Goal: Information Seeking & Learning: Learn about a topic

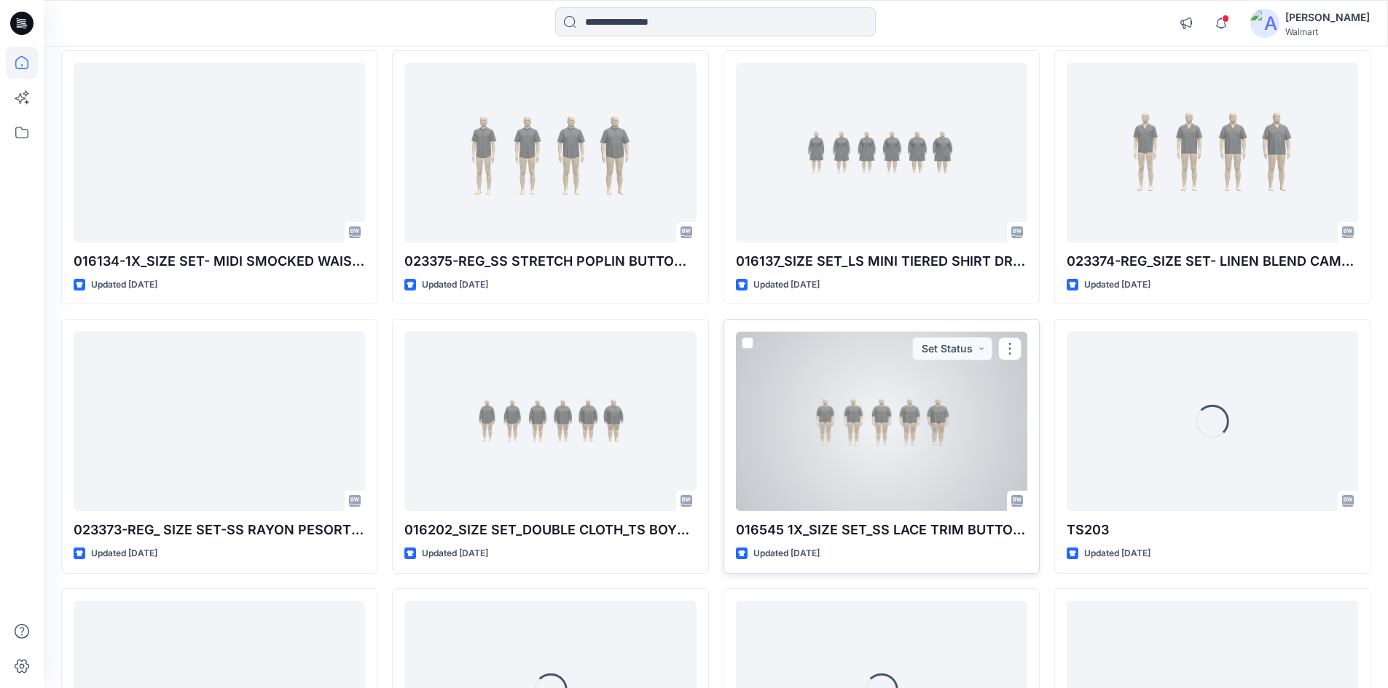
scroll to position [1325, 0]
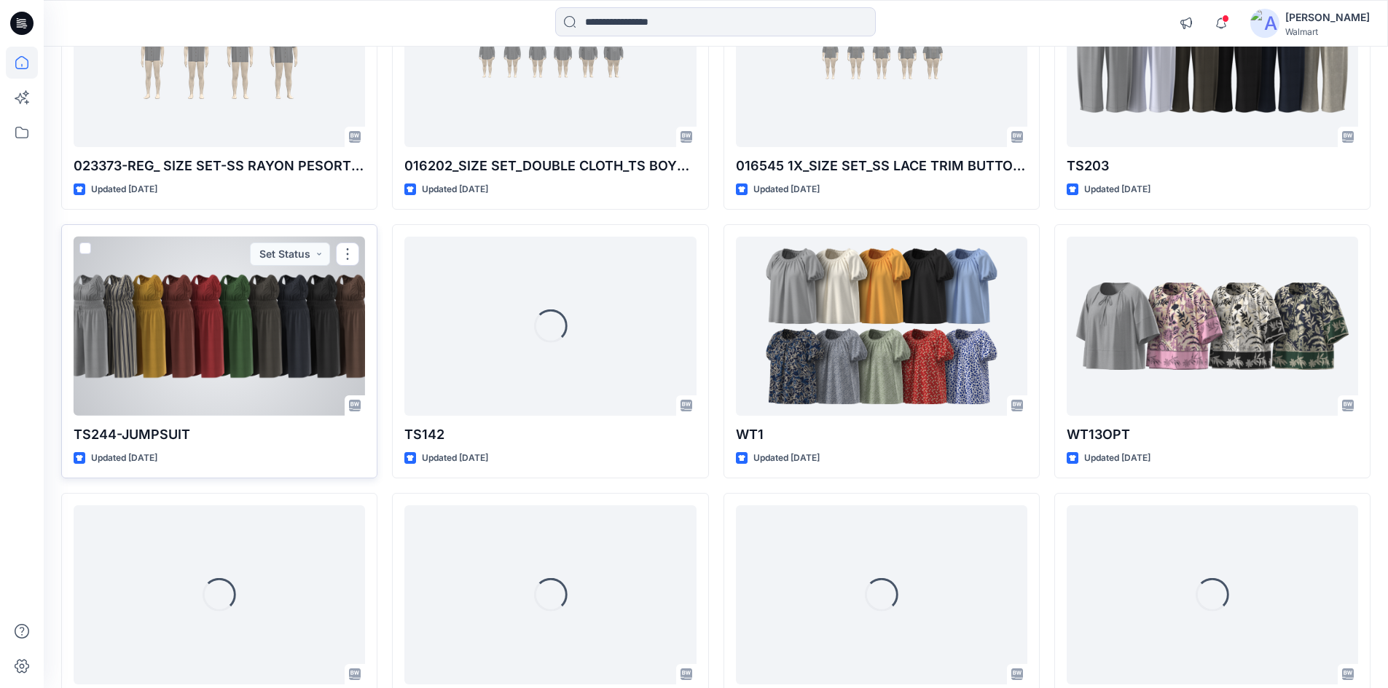
click at [178, 339] on div at bounding box center [219, 327] width 291 height 180
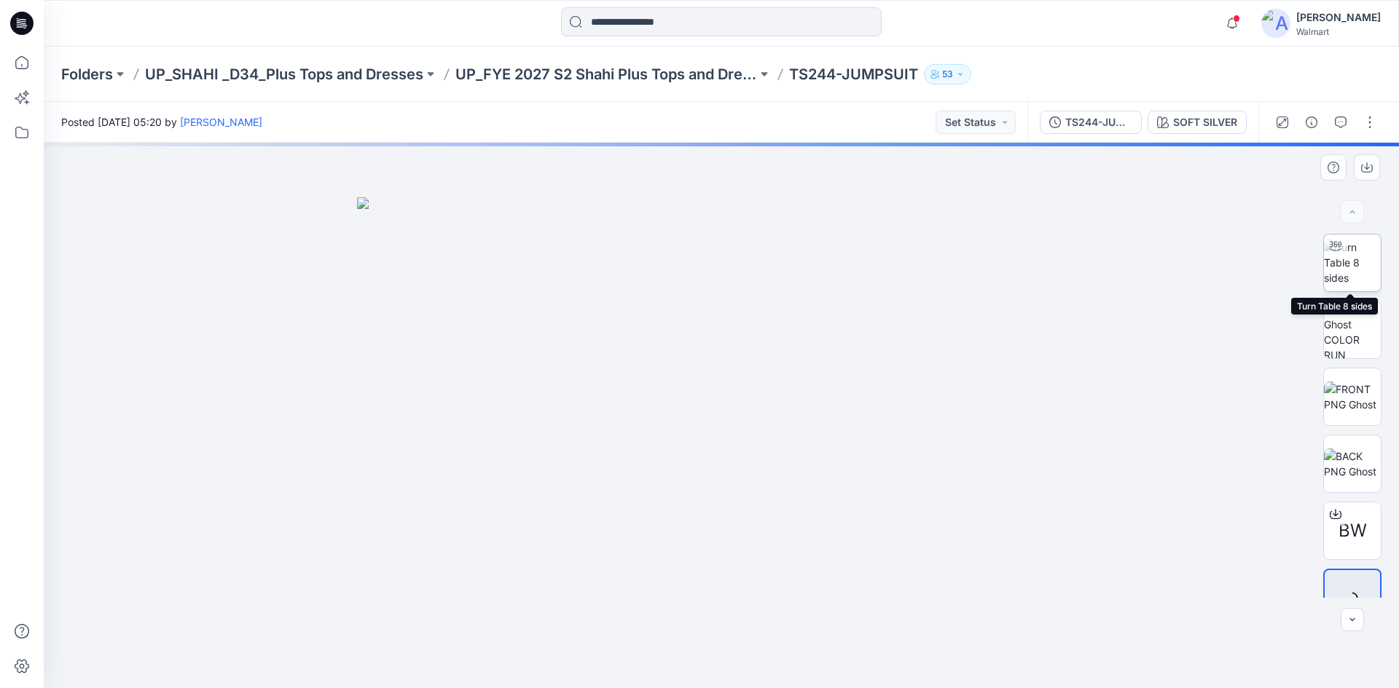
click at [1359, 270] on img at bounding box center [1352, 263] width 57 height 46
drag, startPoint x: 720, startPoint y: 457, endPoint x: 717, endPoint y: 465, distance: 8.8
drag, startPoint x: 695, startPoint y: 524, endPoint x: 664, endPoint y: 375, distance: 152.4
click at [664, 375] on img at bounding box center [724, 91] width 1989 height 1195
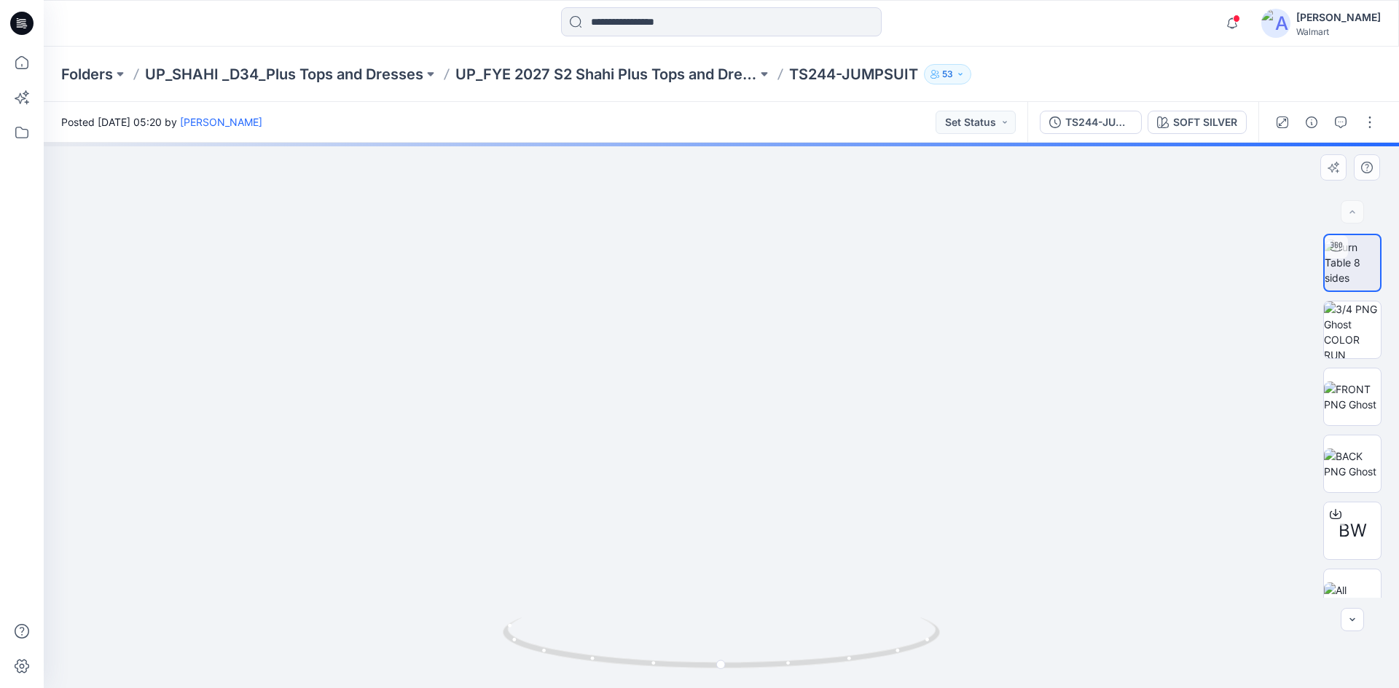
drag, startPoint x: 681, startPoint y: 550, endPoint x: 656, endPoint y: 345, distance: 206.9
click at [656, 345] on img at bounding box center [692, 16] width 1989 height 1344
drag, startPoint x: 696, startPoint y: 559, endPoint x: 673, endPoint y: 370, distance: 190.0
drag, startPoint x: 700, startPoint y: 570, endPoint x: 677, endPoint y: 411, distance: 160.4
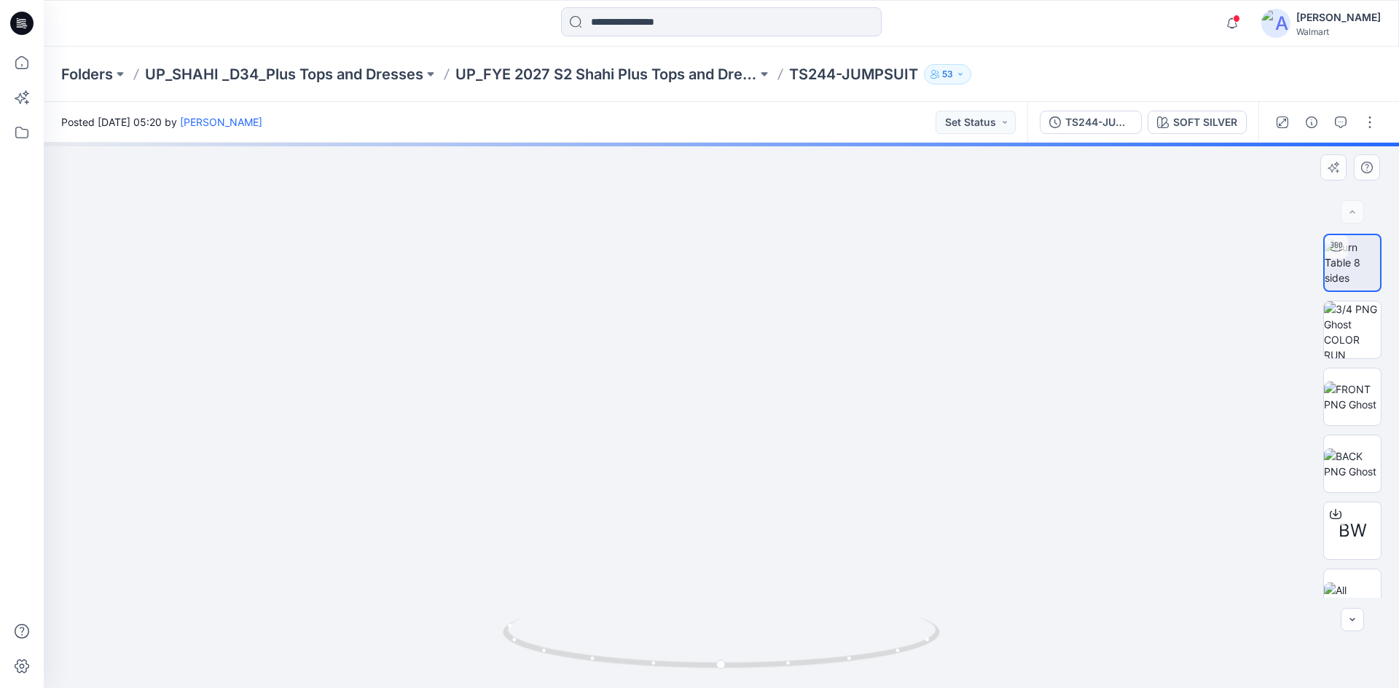
drag, startPoint x: 677, startPoint y: 604, endPoint x: 674, endPoint y: 479, distance: 124.6
drag, startPoint x: 718, startPoint y: 505, endPoint x: 715, endPoint y: 455, distance: 50.3
click at [715, 455] on img at bounding box center [721, 291] width 795 height 795
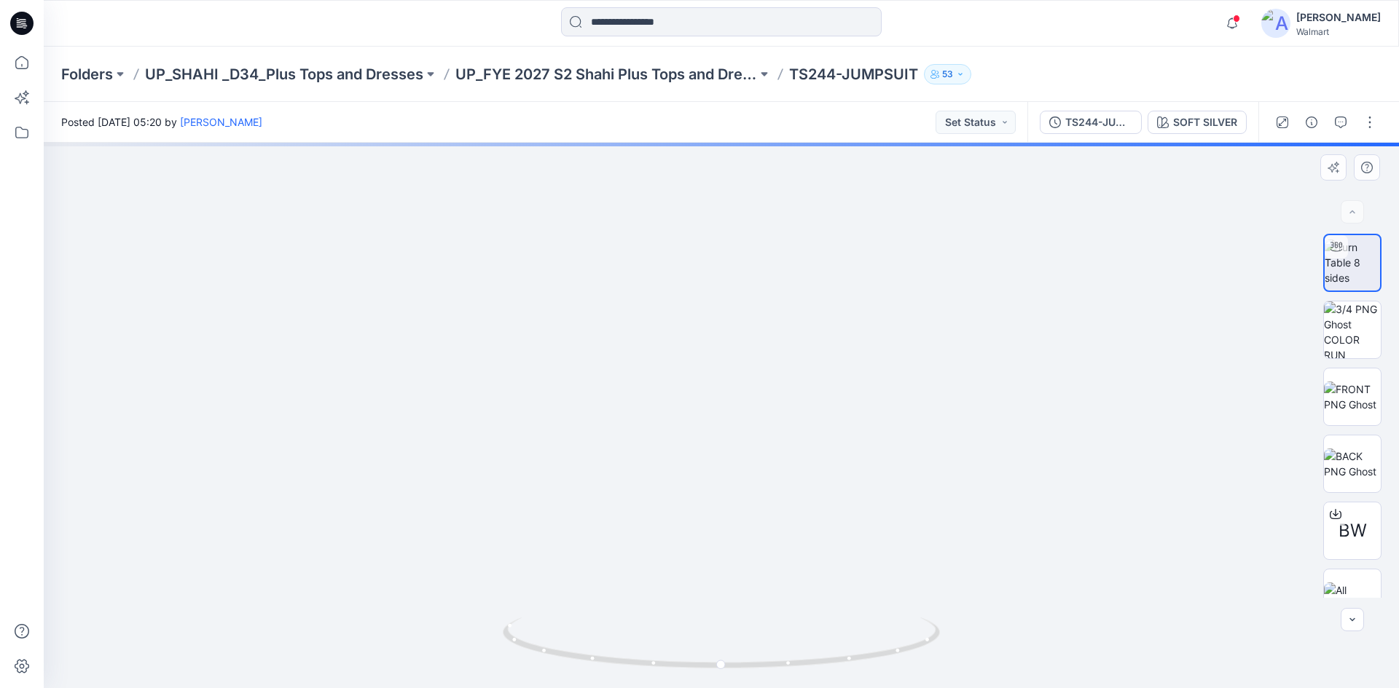
drag, startPoint x: 723, startPoint y: 445, endPoint x: 726, endPoint y: 484, distance: 38.7
click at [726, 484] on img at bounding box center [721, 303] width 795 height 769
click at [1246, 23] on icon "button" at bounding box center [1232, 23] width 28 height 29
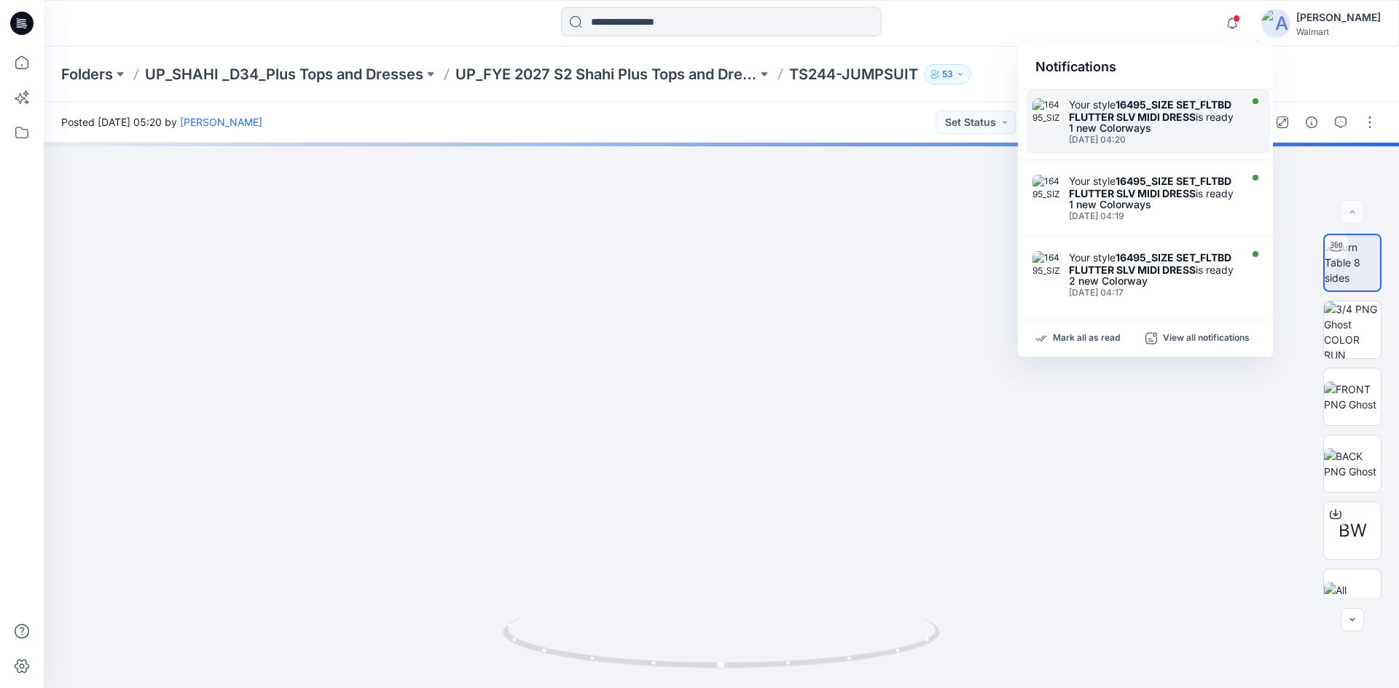
click at [1134, 123] on div "Your style 16495_SIZE SET_FLTBD FLUTTER SLV MIDI DRESS is ready" at bounding box center [1153, 110] width 168 height 25
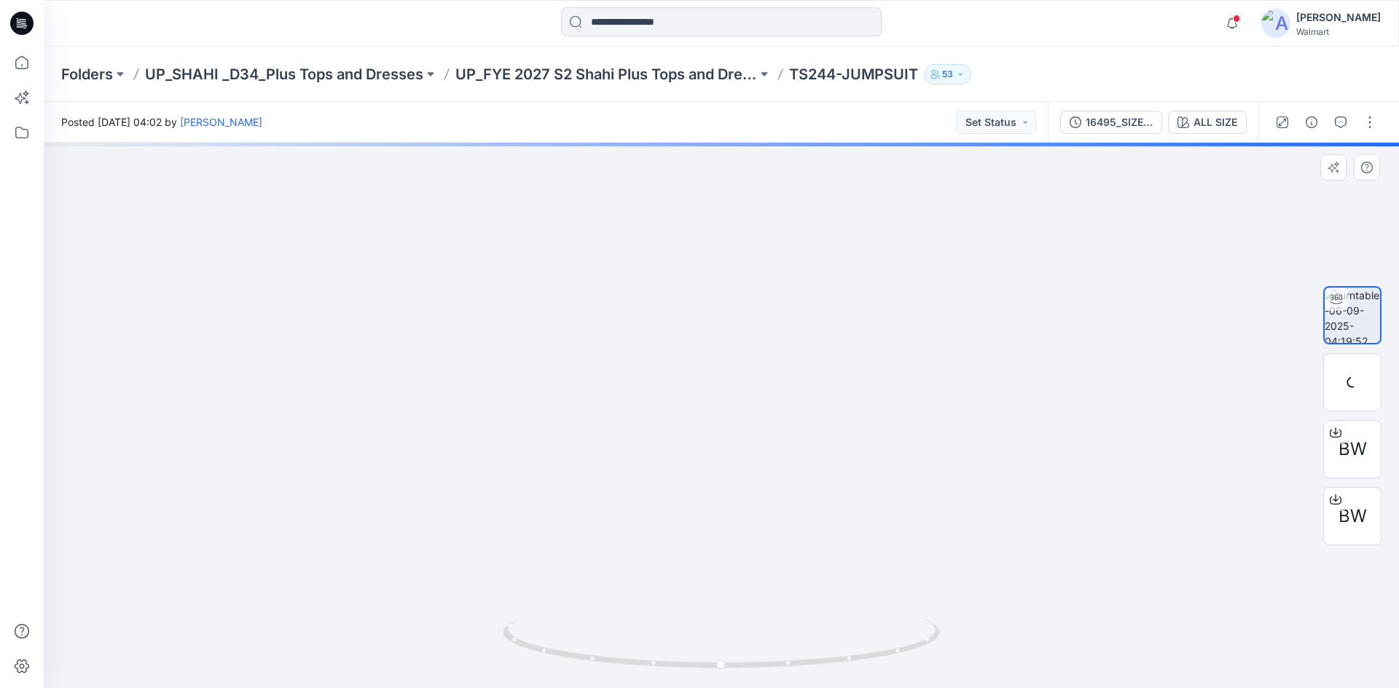
drag, startPoint x: 921, startPoint y: 427, endPoint x: 1205, endPoint y: 449, distance: 284.2
click at [1205, 449] on img at bounding box center [754, 209] width 1420 height 962
click at [1336, 122] on icon "button" at bounding box center [1340, 123] width 12 height 12
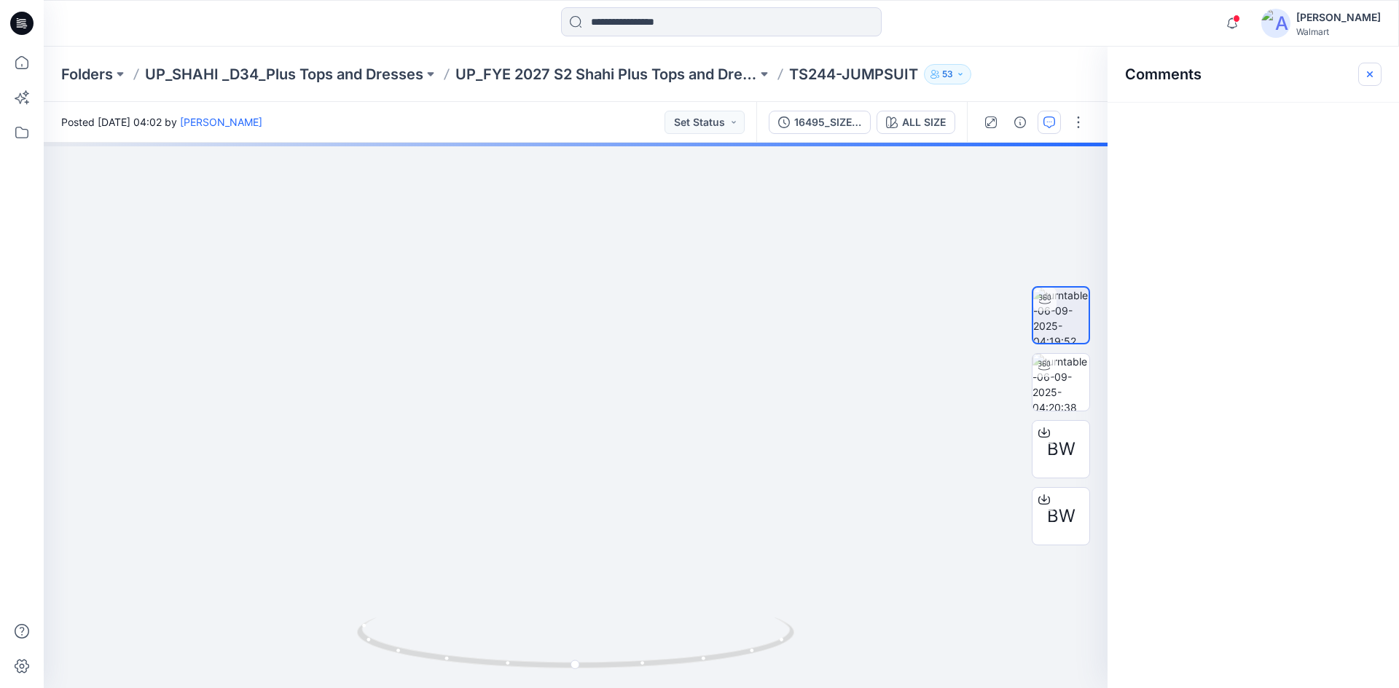
click at [1367, 75] on icon "button" at bounding box center [1370, 74] width 12 height 12
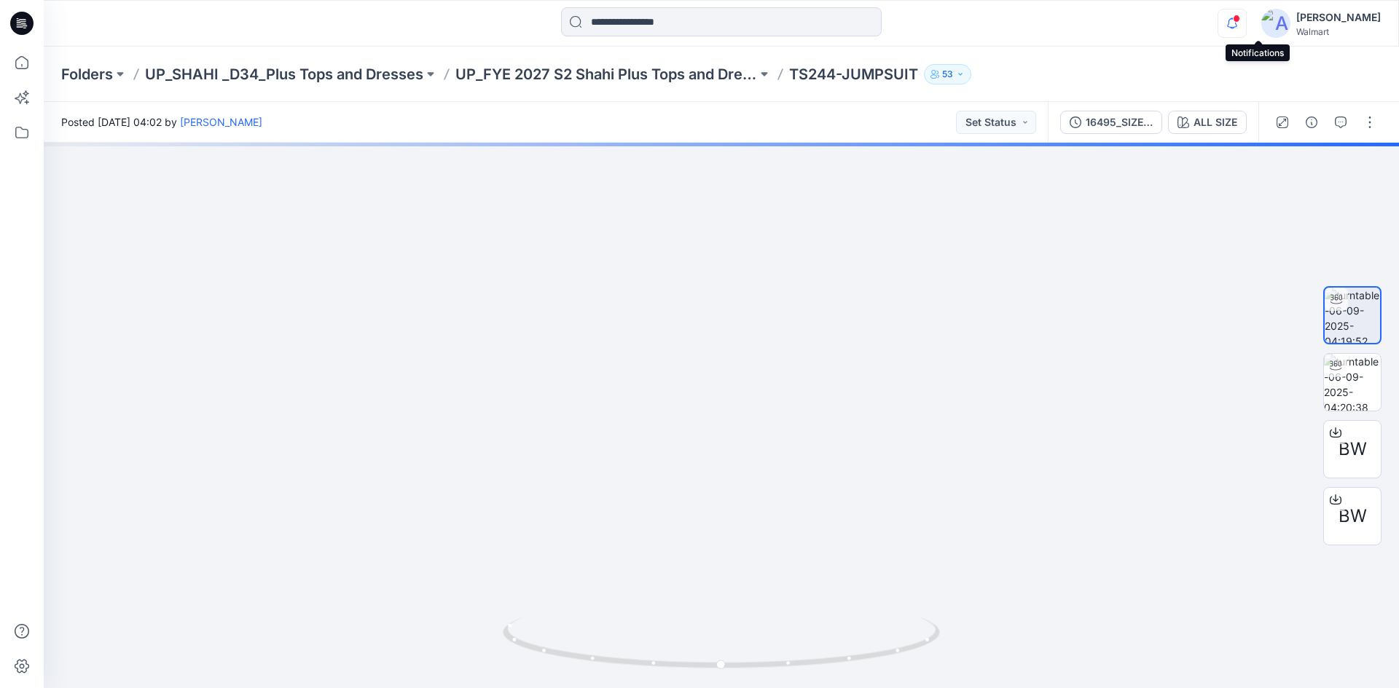
click at [1237, 27] on icon "button" at bounding box center [1232, 22] width 10 height 9
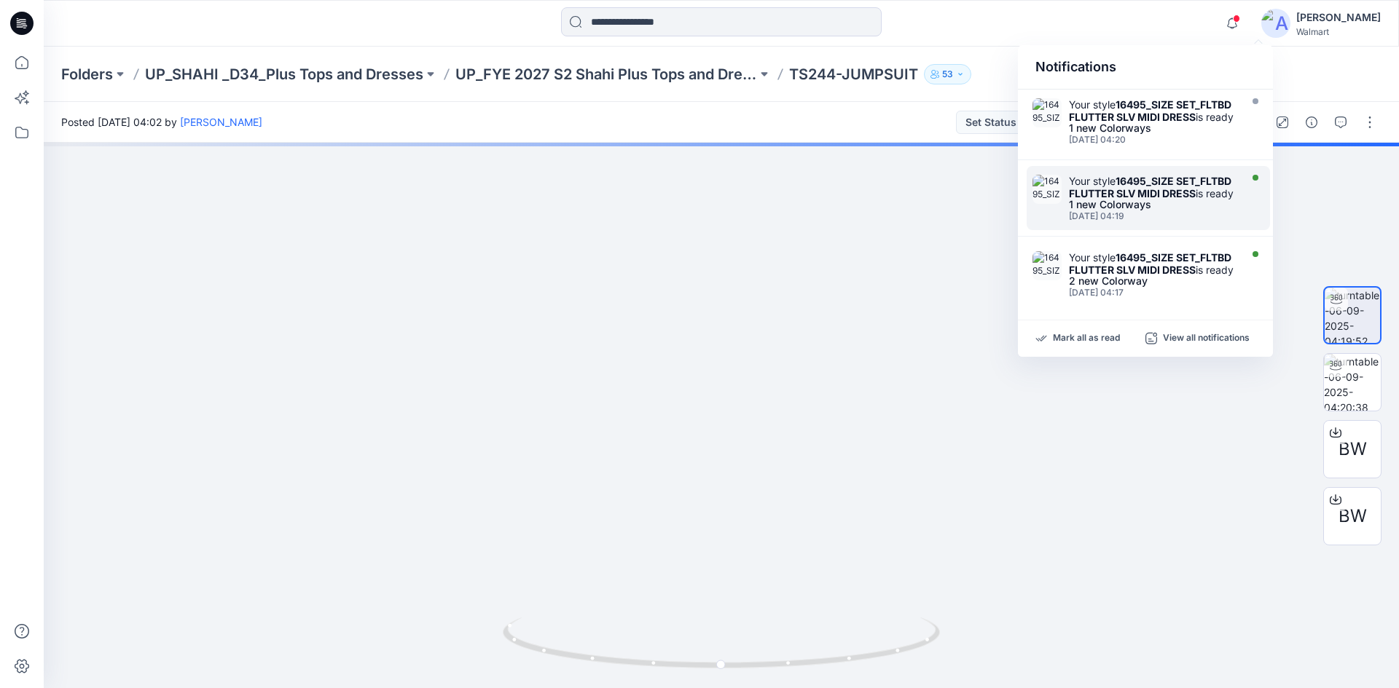
click at [1082, 221] on div "[DATE] 04:19" at bounding box center [1153, 216] width 168 height 10
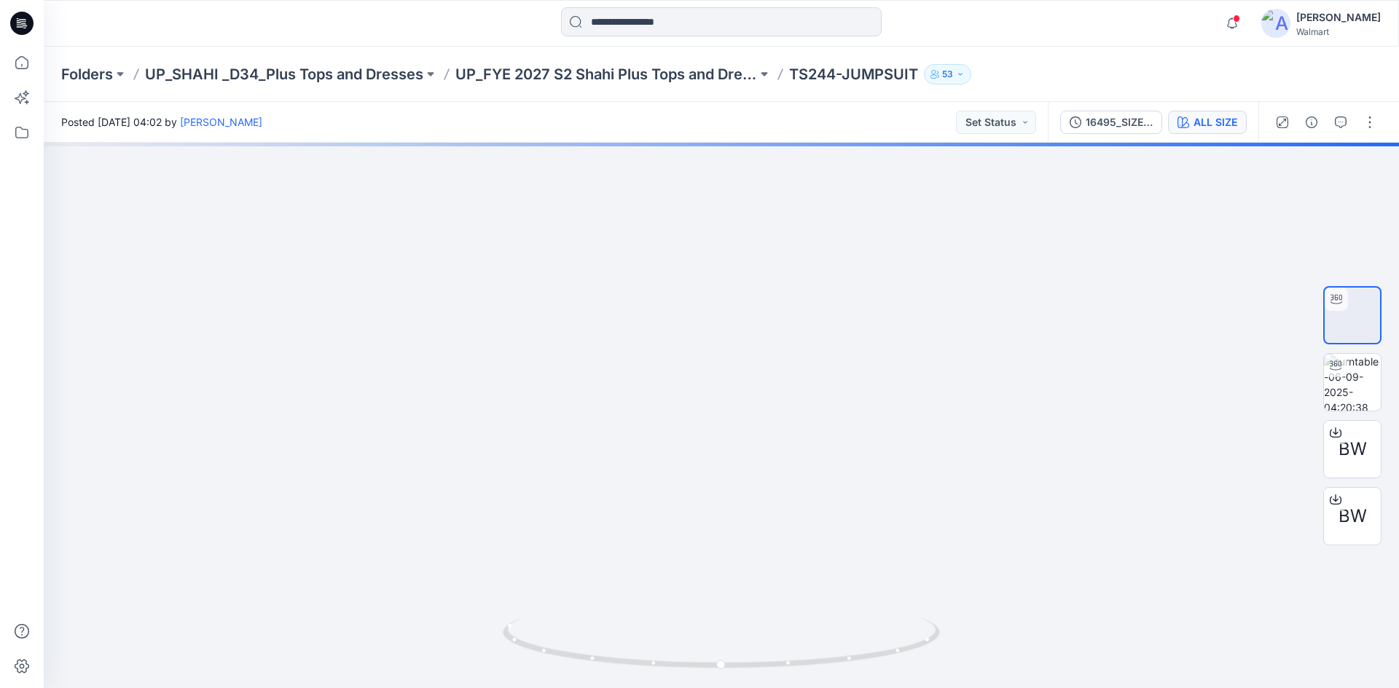
click at [1209, 130] on div "ALL SIZE" at bounding box center [1215, 122] width 44 height 16
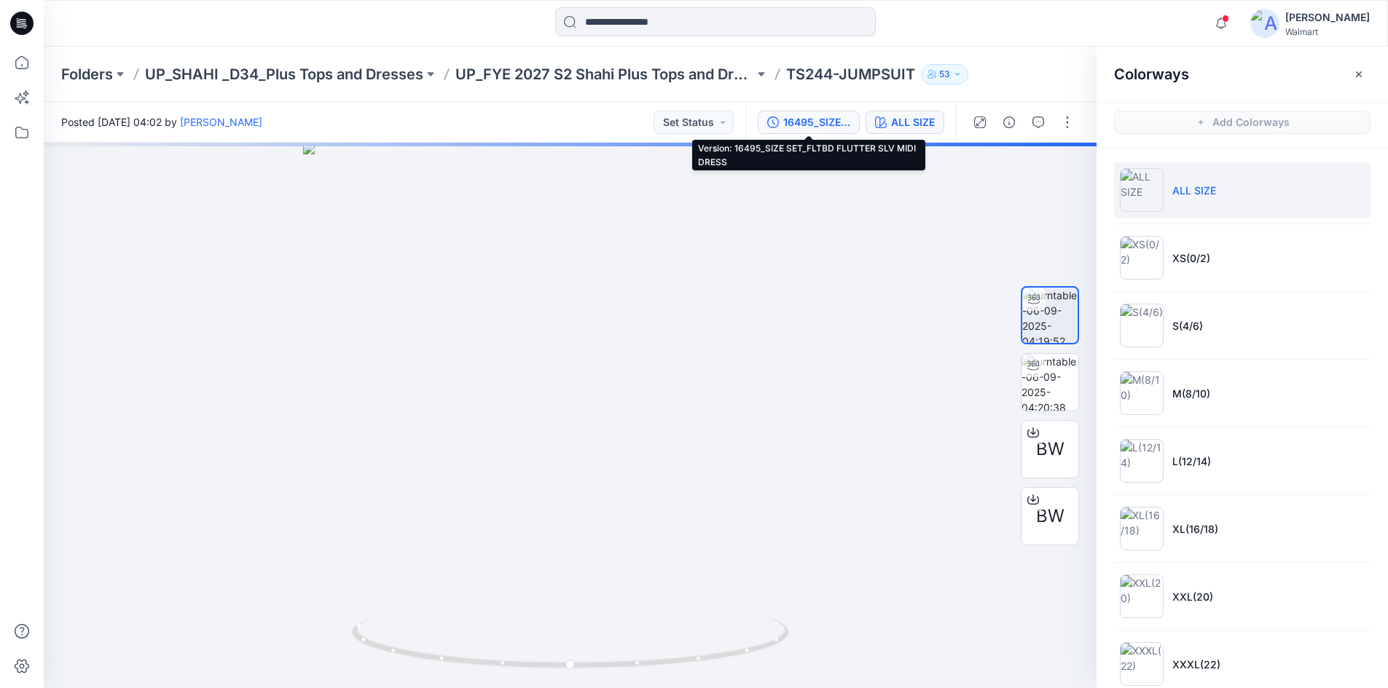
click at [830, 130] on button "16495_SIZE SET_FLTBD FLUTTER SLV MIDI DRESS" at bounding box center [809, 122] width 102 height 23
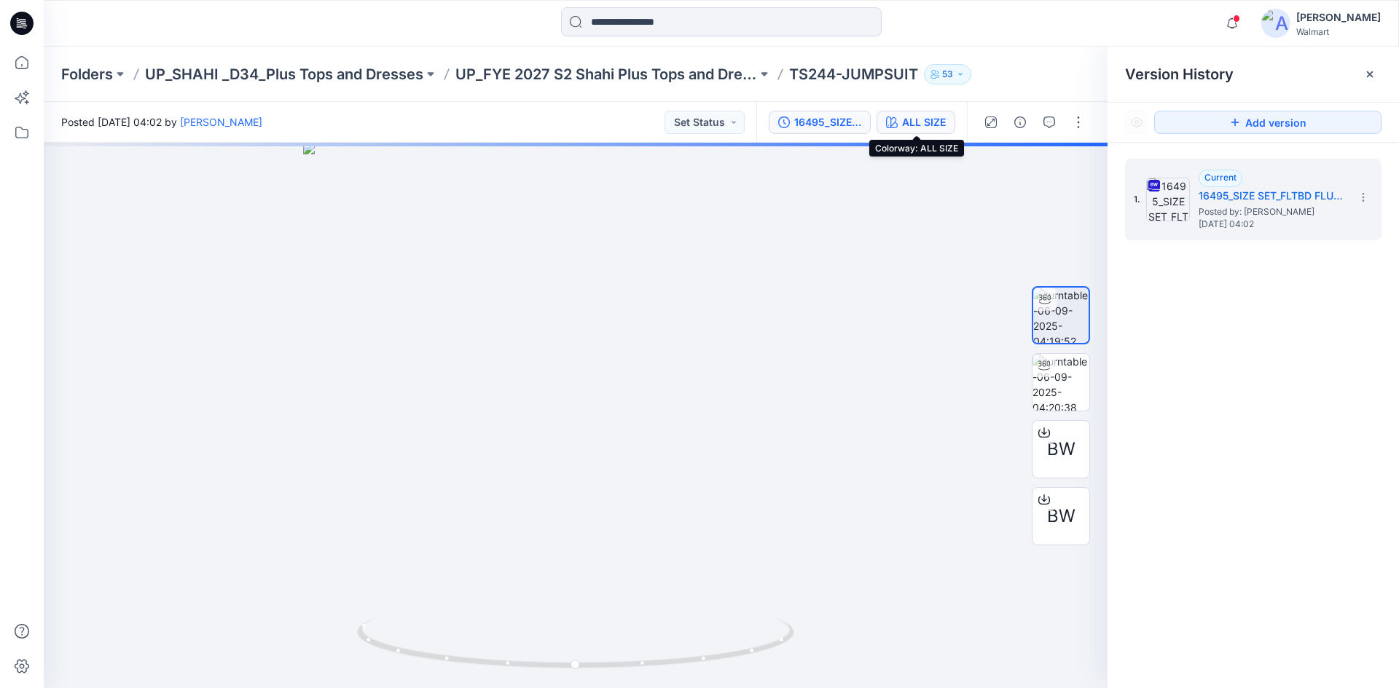
click at [911, 128] on div "ALL SIZE" at bounding box center [924, 122] width 44 height 16
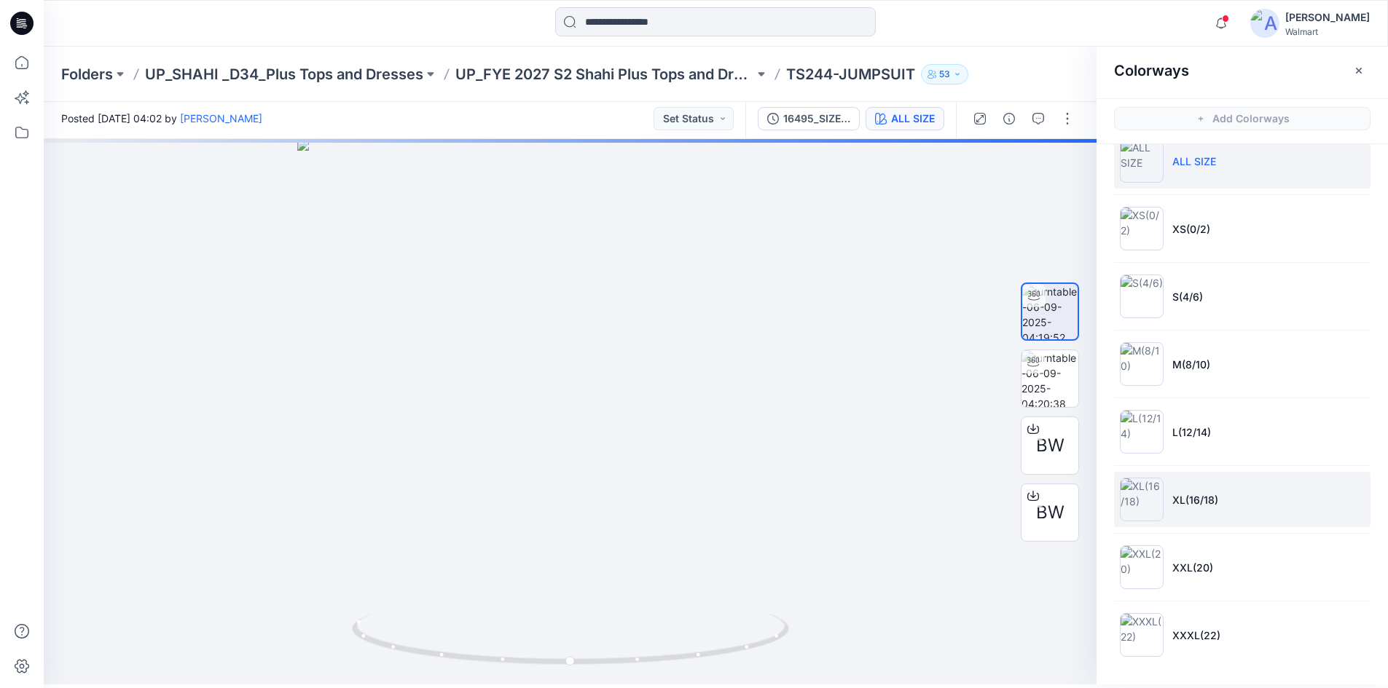
scroll to position [4, 0]
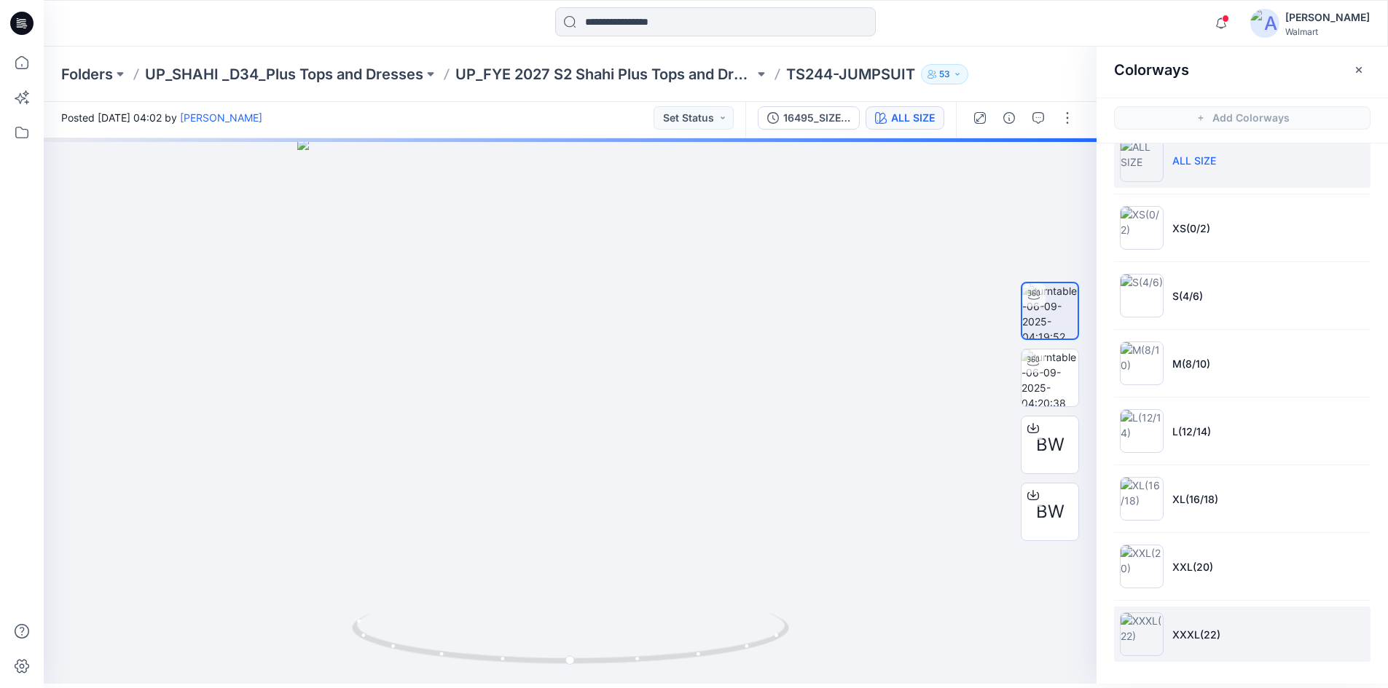
click at [1212, 619] on li "XXXL(22)" at bounding box center [1242, 634] width 256 height 55
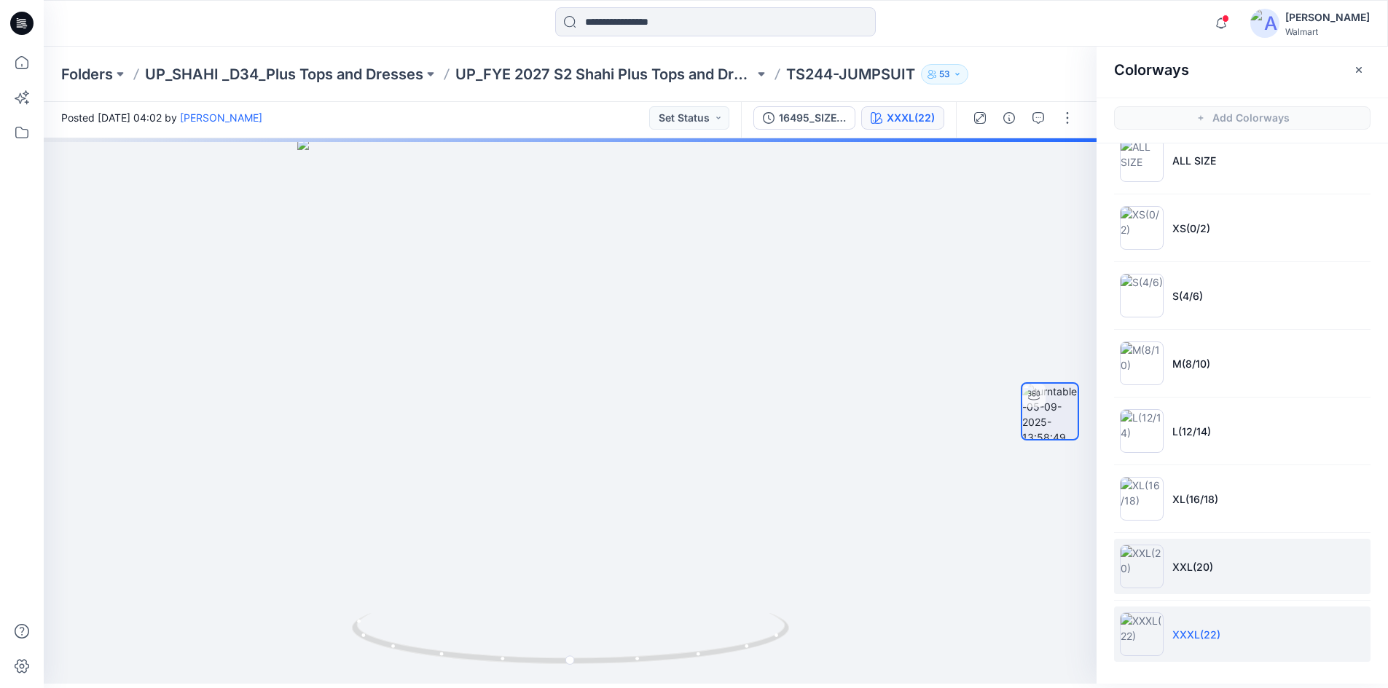
click at [1190, 575] on li "XXL(20)" at bounding box center [1242, 566] width 256 height 55
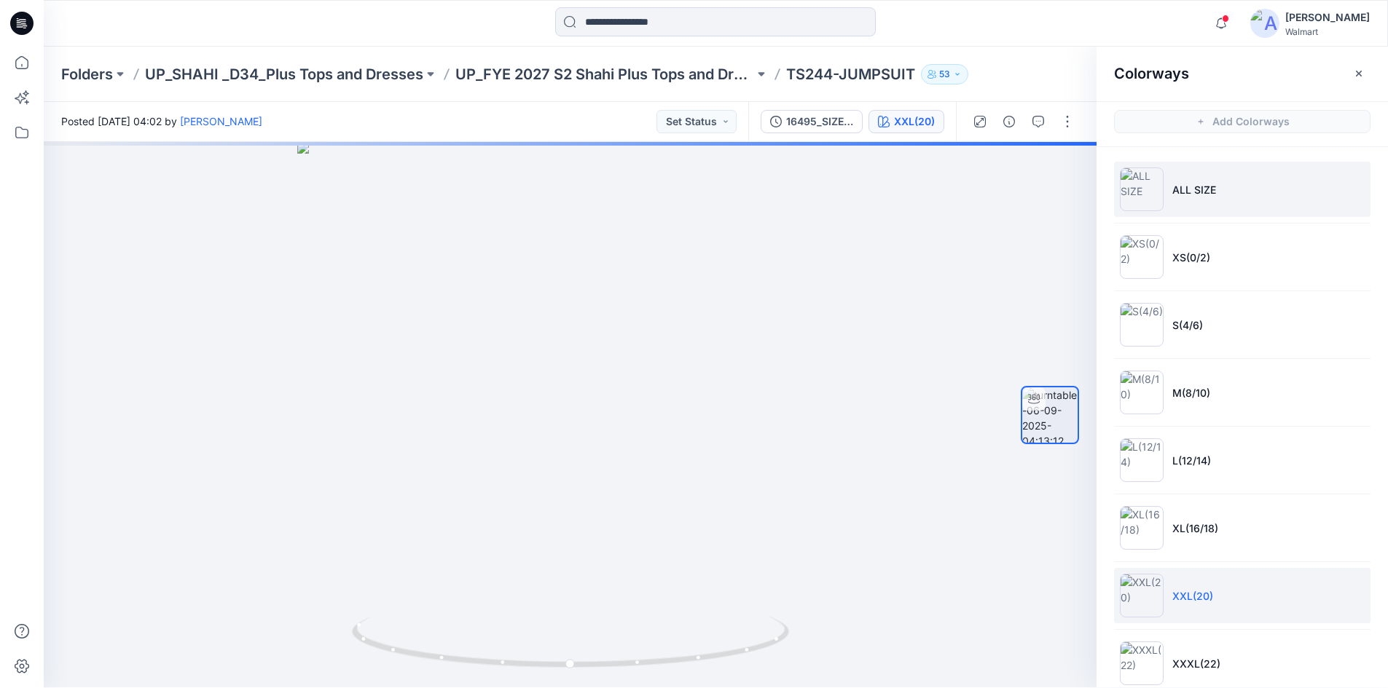
scroll to position [0, 0]
click at [1241, 205] on li "ALL SIZE" at bounding box center [1242, 189] width 256 height 55
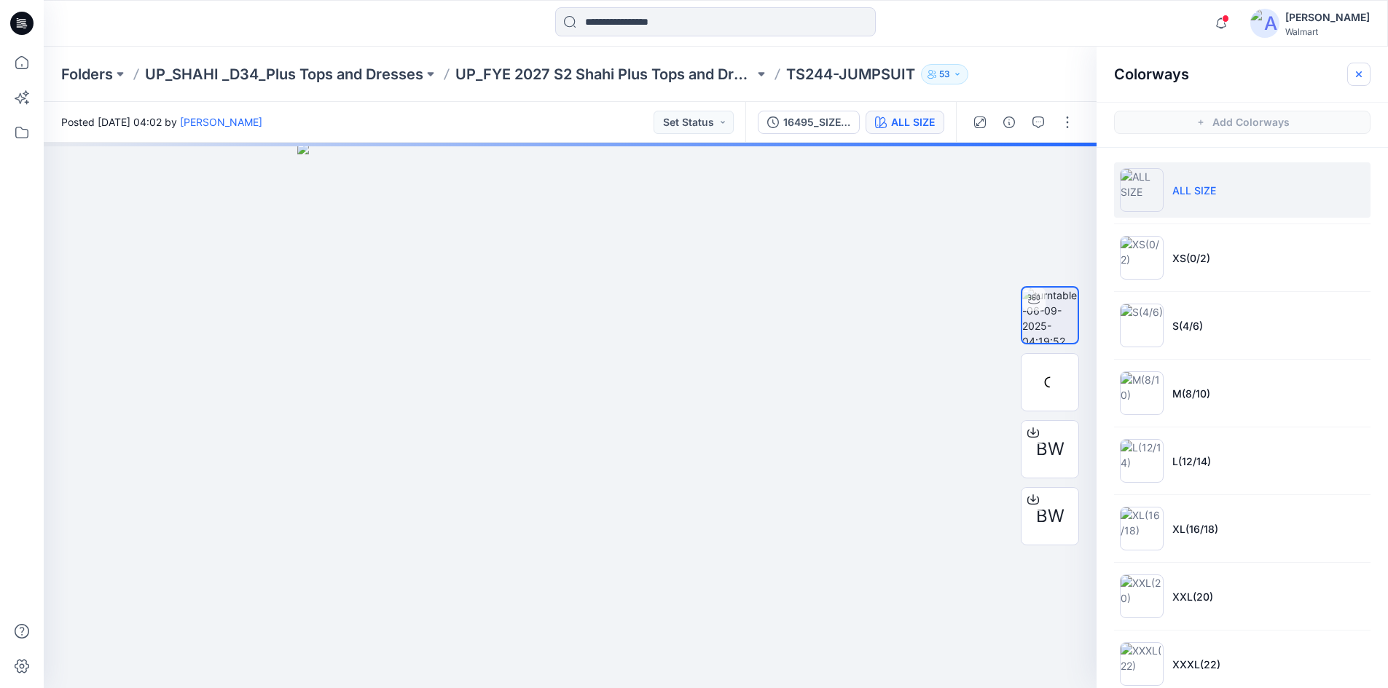
click at [1356, 74] on icon "button" at bounding box center [1359, 74] width 12 height 12
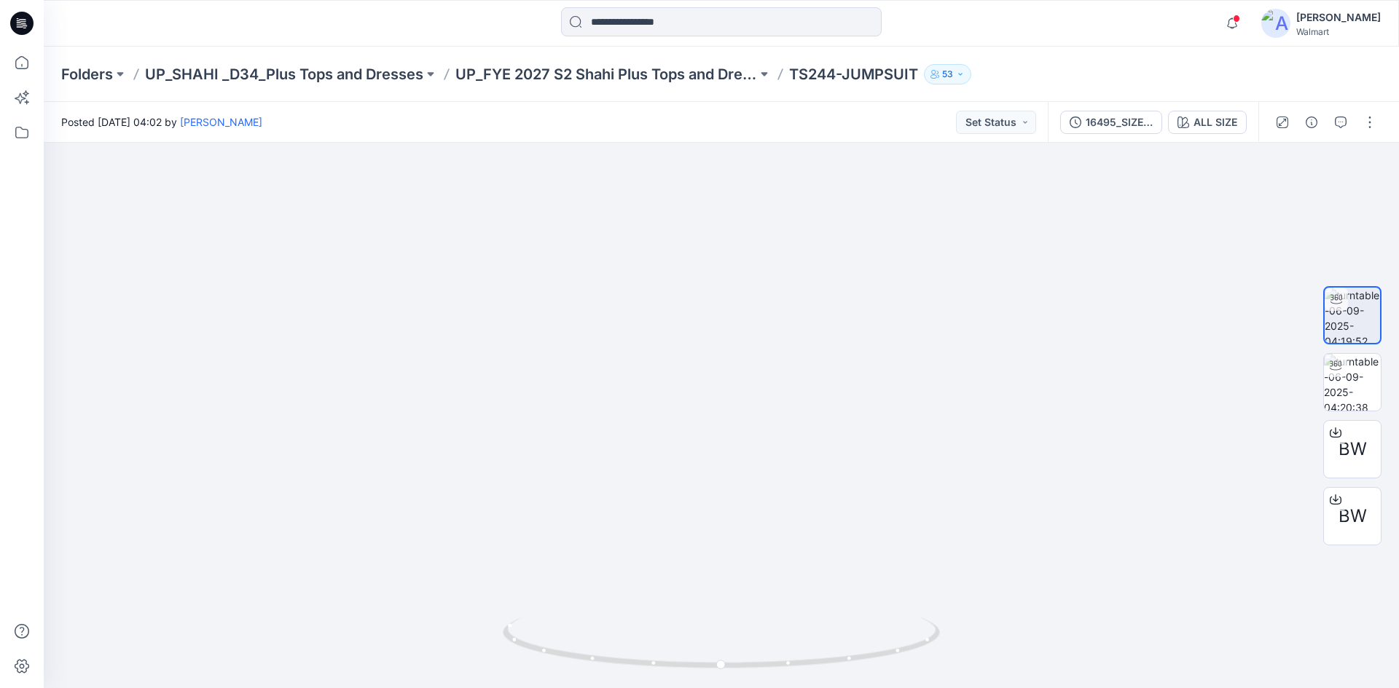
click at [23, 23] on icon at bounding box center [24, 23] width 6 height 1
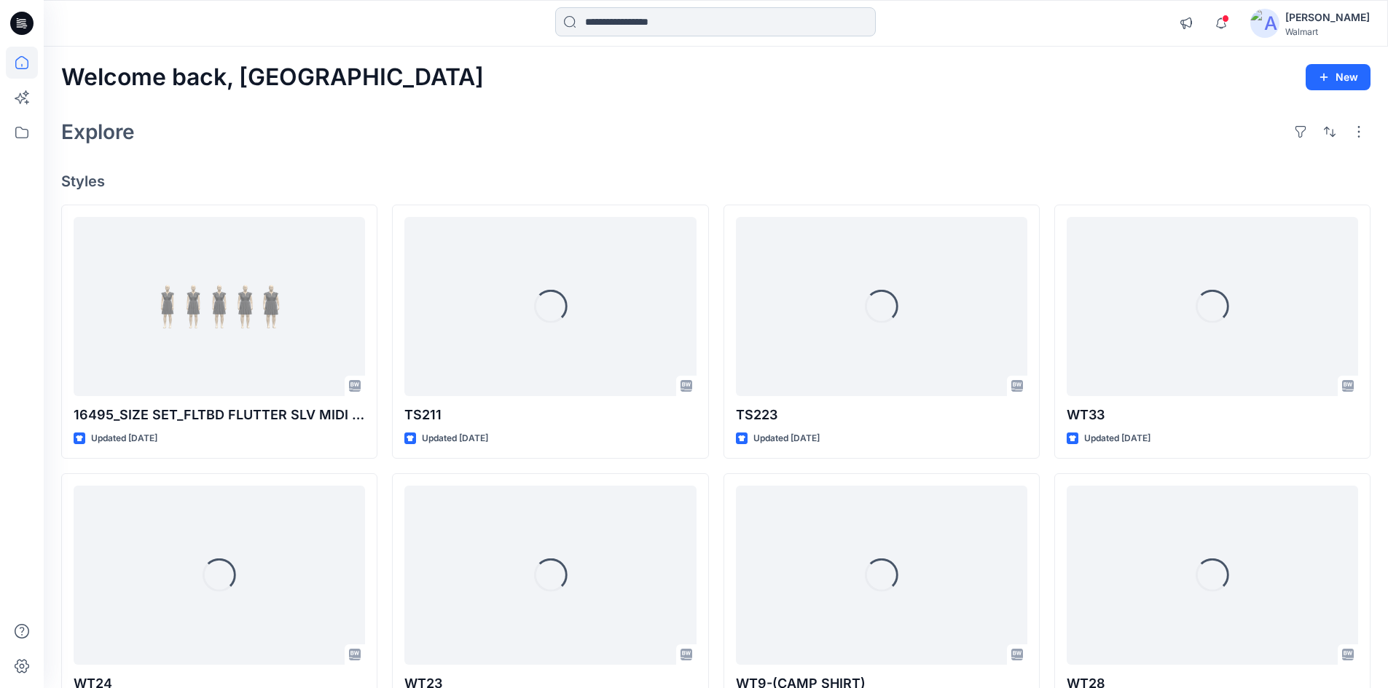
click at [608, 24] on input at bounding box center [715, 21] width 321 height 29
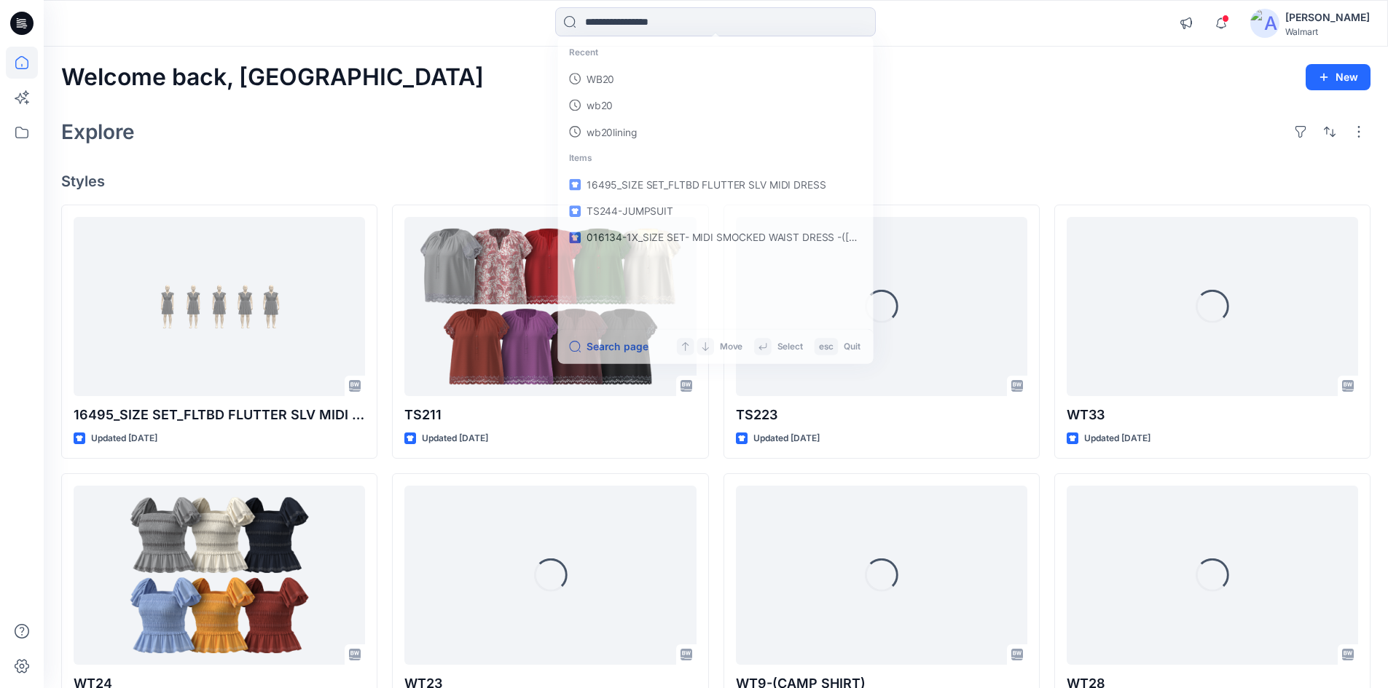
drag, startPoint x: 1057, startPoint y: 138, endPoint x: 1050, endPoint y: 153, distance: 16.3
click at [1056, 139] on div "Explore" at bounding box center [715, 131] width 1309 height 35
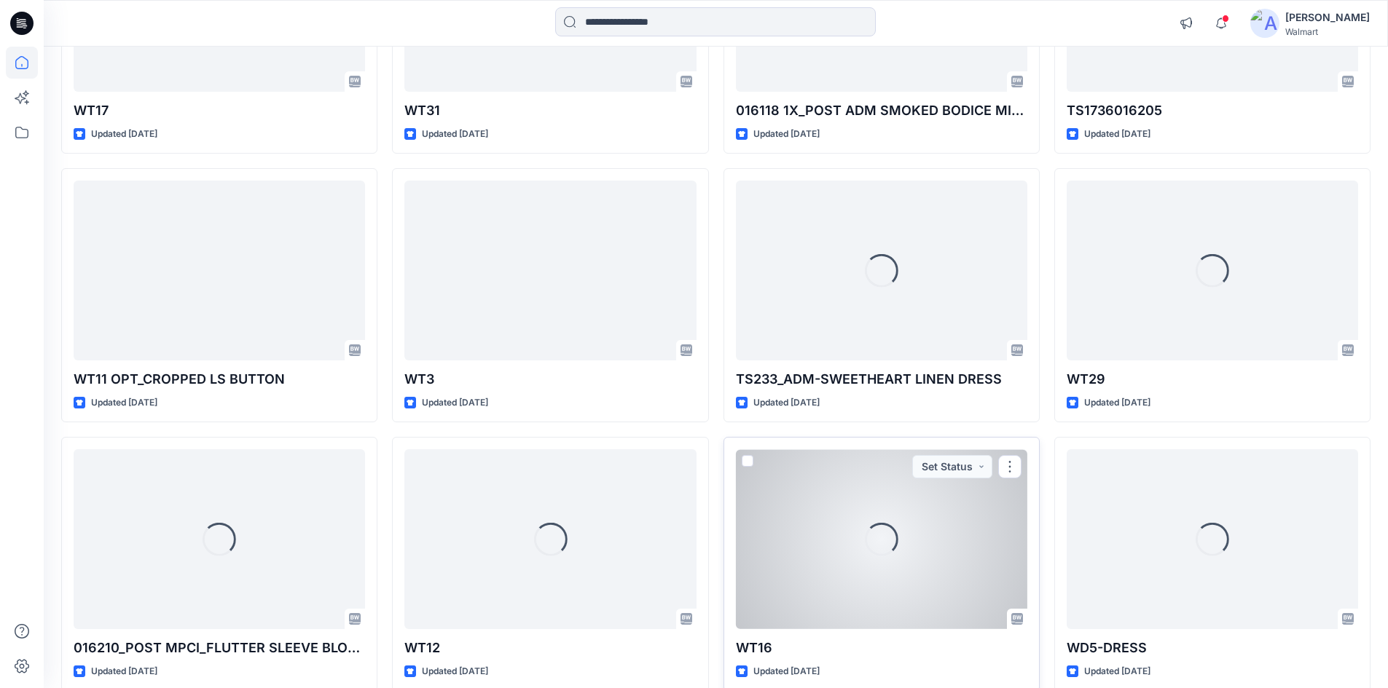
scroll to position [2434, 0]
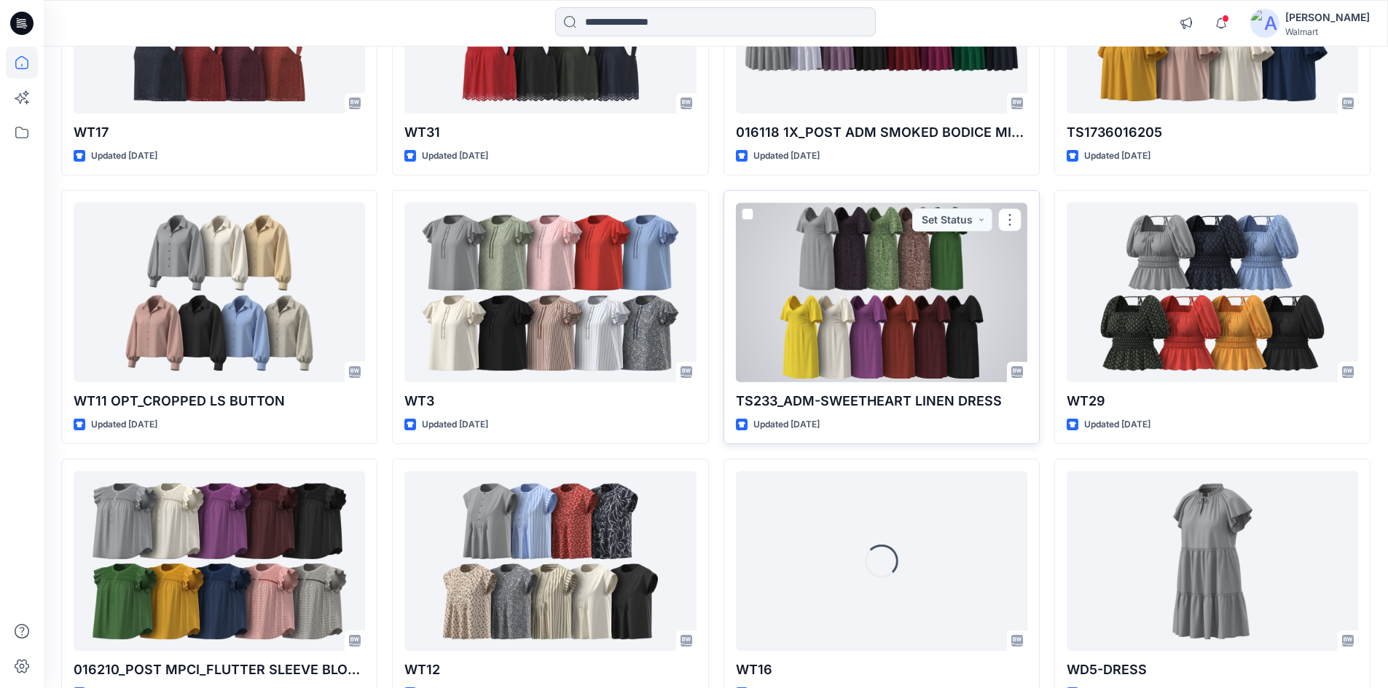
click at [870, 286] on div at bounding box center [881, 293] width 291 height 180
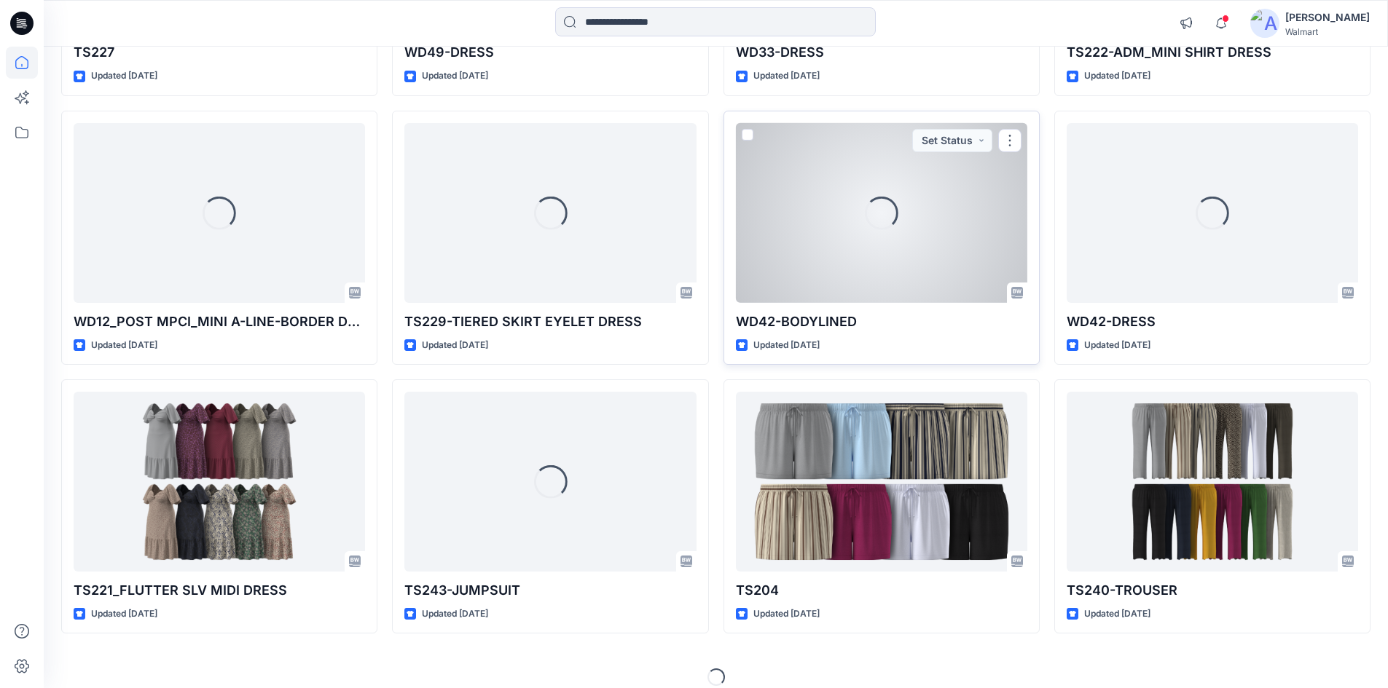
scroll to position [3600, 0]
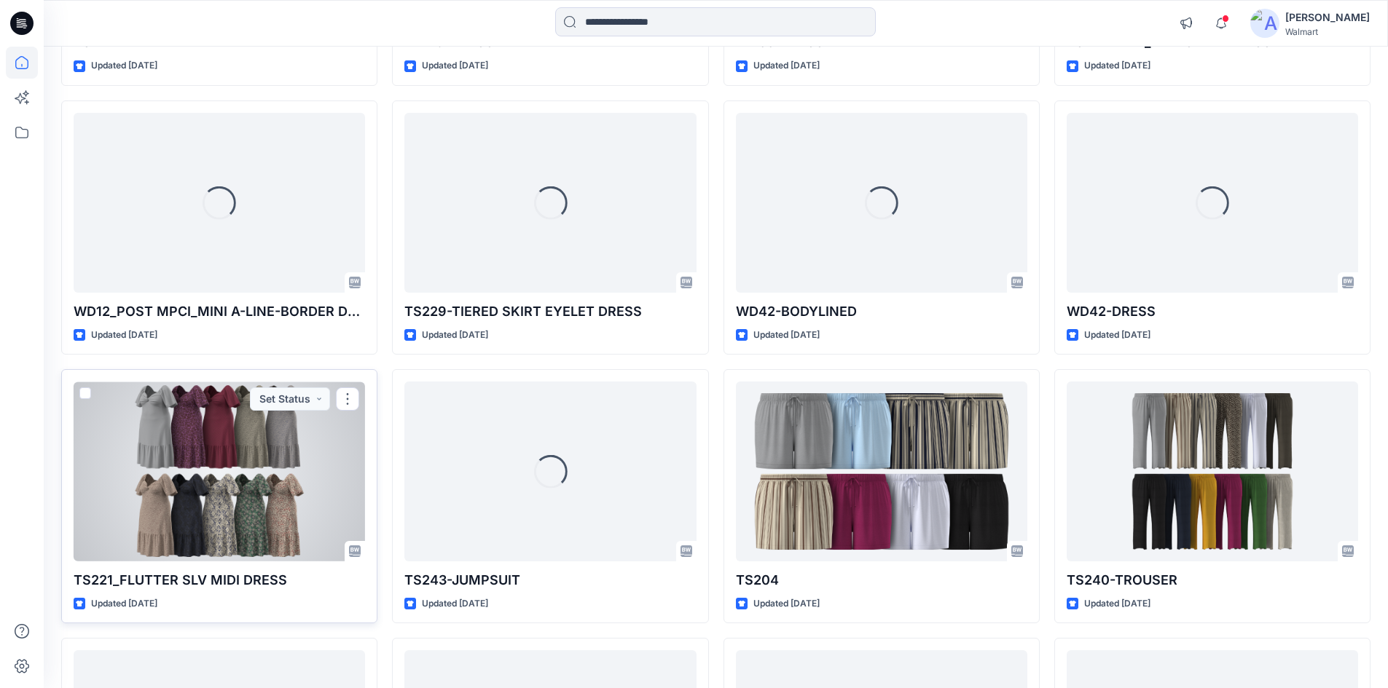
click at [227, 451] on div at bounding box center [219, 472] width 291 height 180
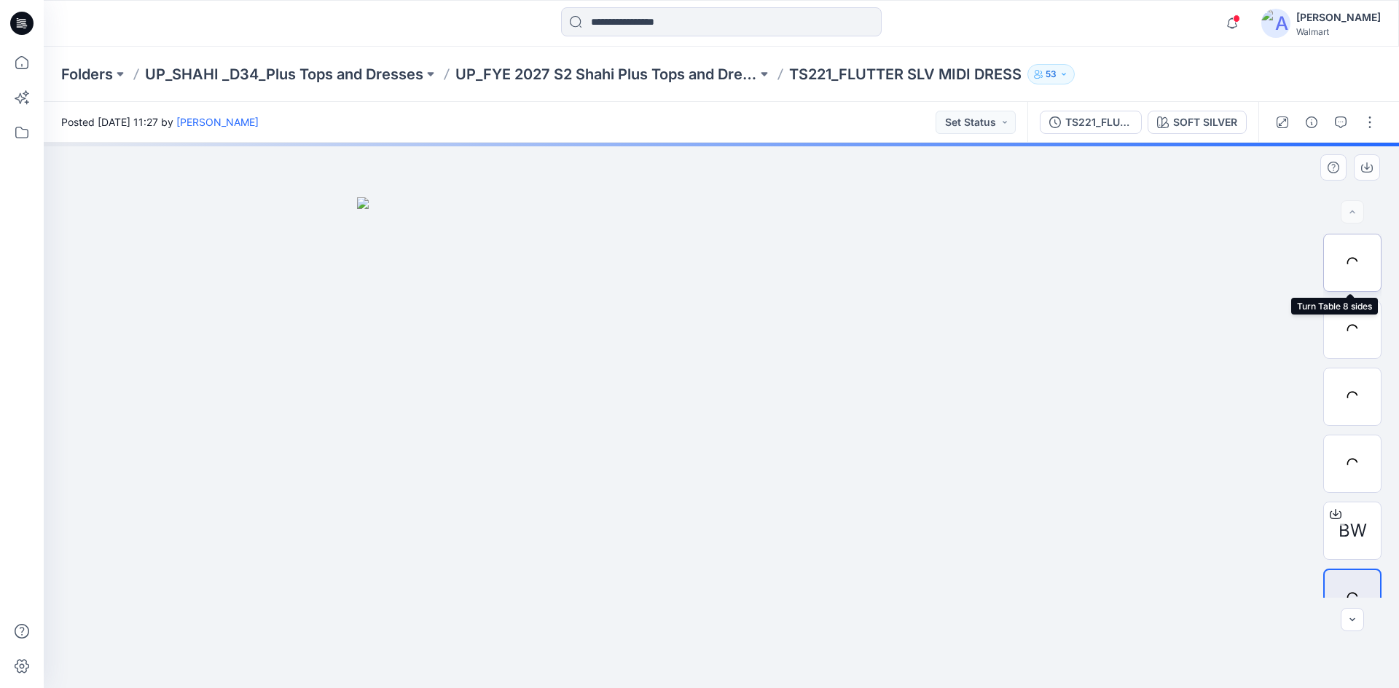
click at [1355, 272] on div at bounding box center [1352, 263] width 58 height 58
drag, startPoint x: 706, startPoint y: 455, endPoint x: 677, endPoint y: 365, distance: 94.9
click at [677, 365] on img at bounding box center [721, 242] width 1143 height 892
drag, startPoint x: 704, startPoint y: 503, endPoint x: 689, endPoint y: 385, distance: 118.9
click at [689, 385] on div at bounding box center [721, 416] width 1355 height 546
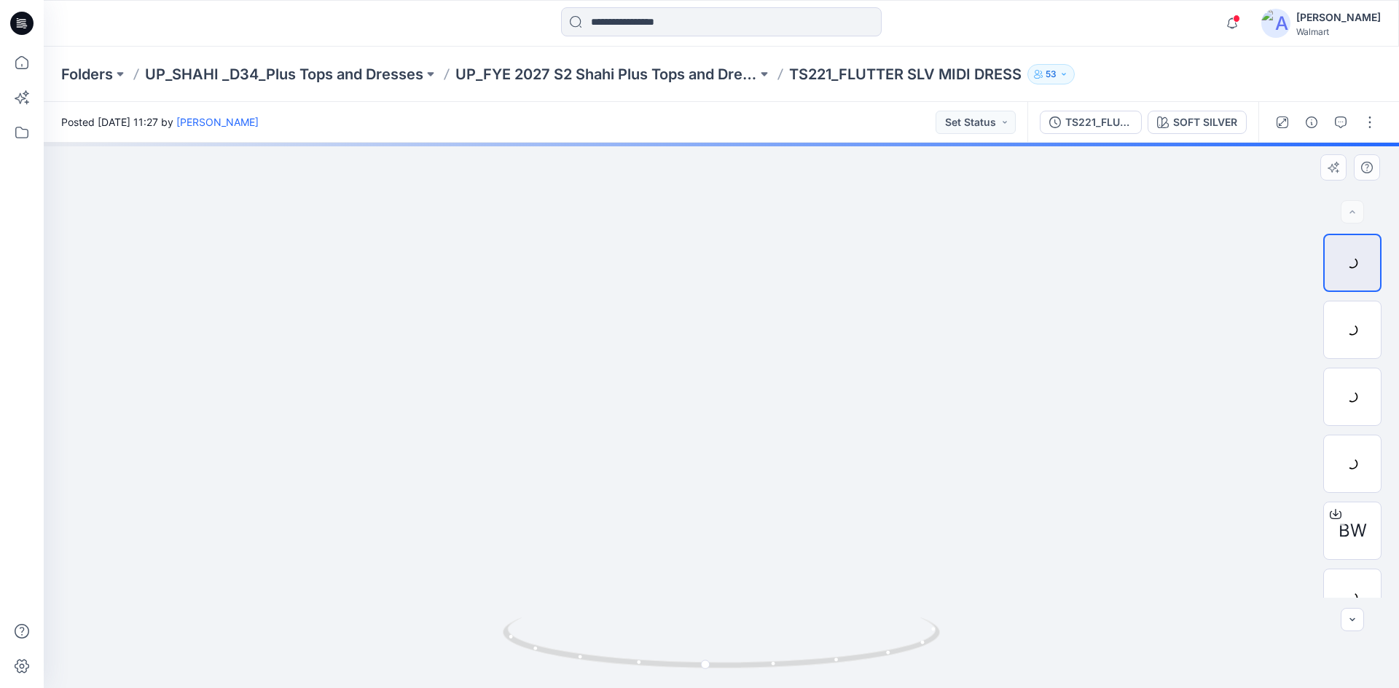
drag, startPoint x: 735, startPoint y: 478, endPoint x: 714, endPoint y: 385, distance: 95.6
click at [714, 385] on img at bounding box center [721, 107] width 1342 height 1163
drag, startPoint x: 740, startPoint y: 516, endPoint x: 719, endPoint y: 428, distance: 89.9
drag, startPoint x: 727, startPoint y: 399, endPoint x: 714, endPoint y: 492, distance: 94.2
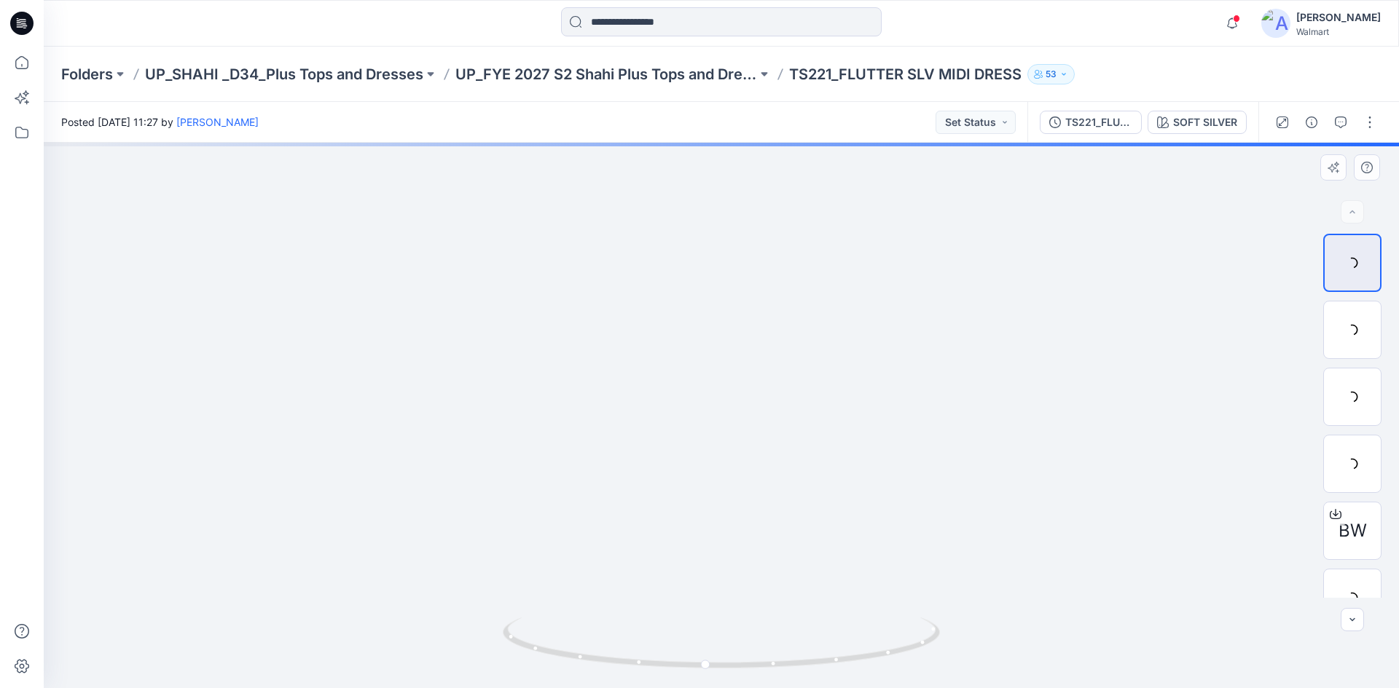
click at [719, 497] on img at bounding box center [721, 348] width 744 height 682
drag, startPoint x: 713, startPoint y: 516, endPoint x: 691, endPoint y: 426, distance: 92.4
click at [691, 426] on img at bounding box center [707, 192] width 1541 height 992
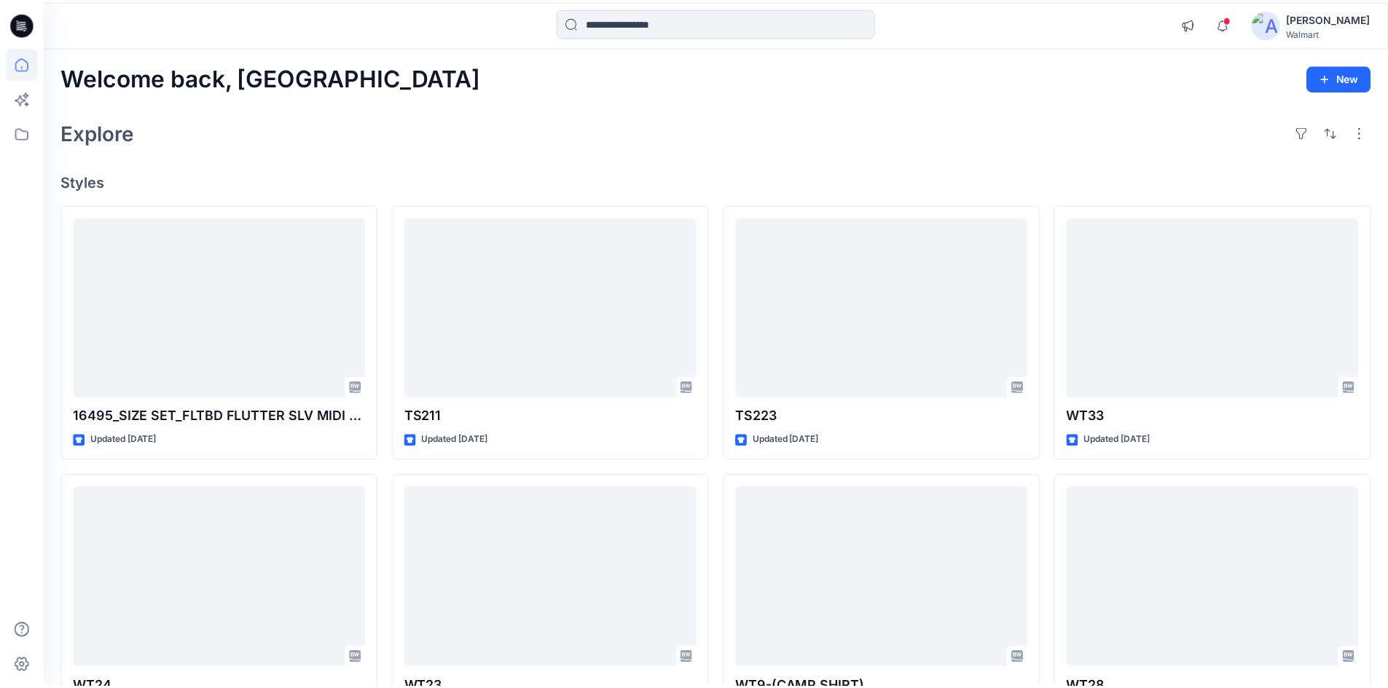
scroll to position [3600, 0]
